Goal: Transaction & Acquisition: Purchase product/service

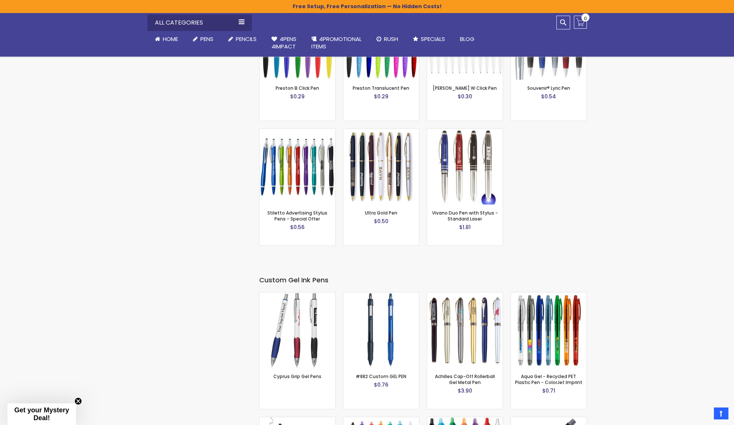
scroll to position [1205, 0]
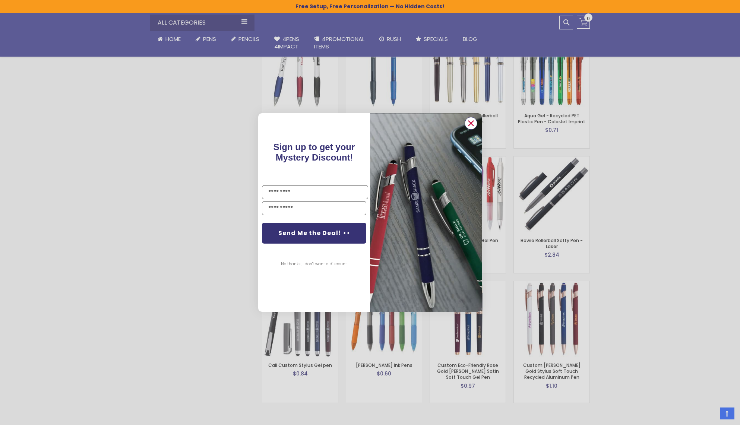
click at [472, 122] on icon "Close dialog" at bounding box center [471, 123] width 5 height 5
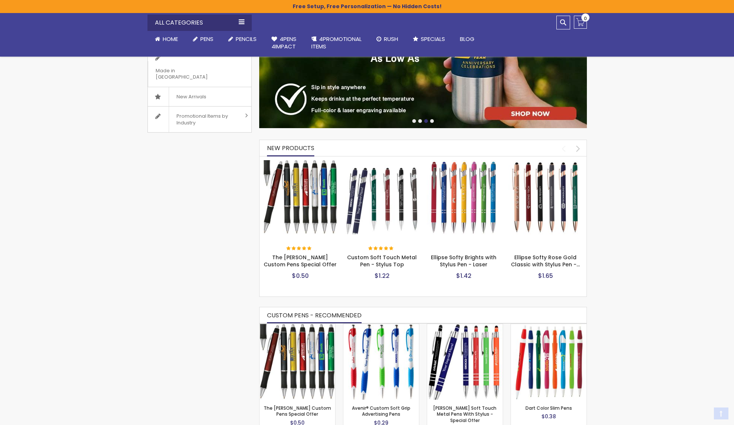
scroll to position [224, 0]
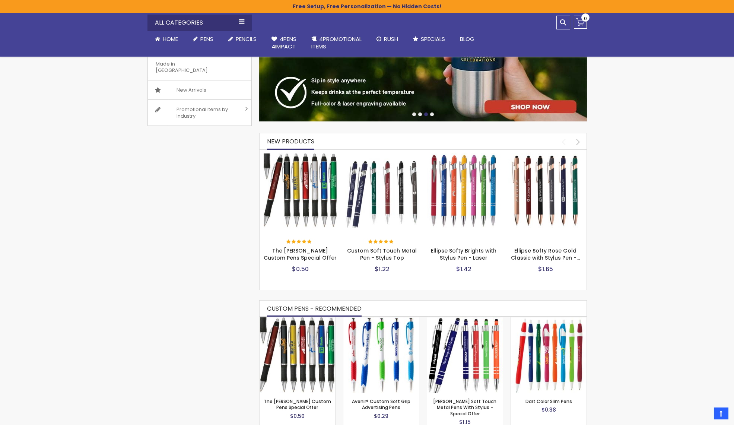
click at [287, 188] on img at bounding box center [300, 191] width 75 height 75
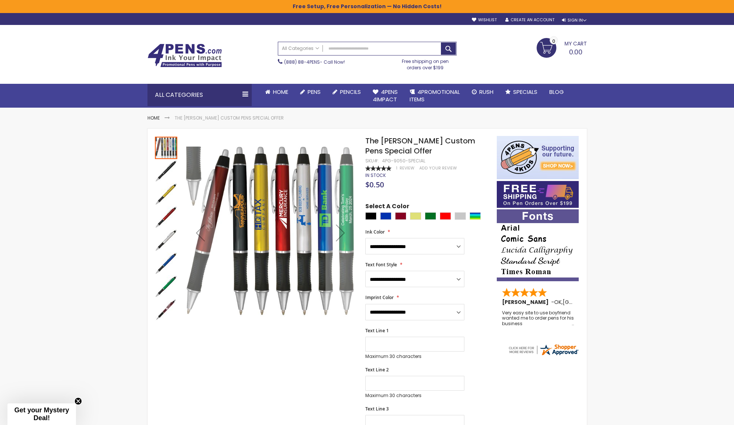
click at [173, 54] on img at bounding box center [185, 56] width 75 height 24
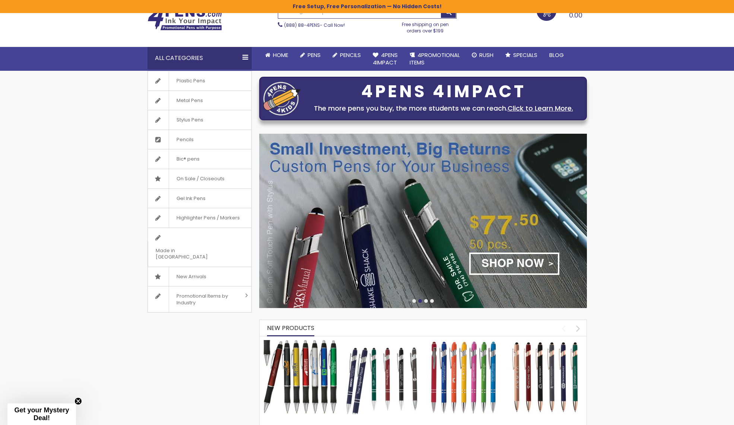
scroll to position [37, 0]
